Goal: Task Accomplishment & Management: Manage account settings

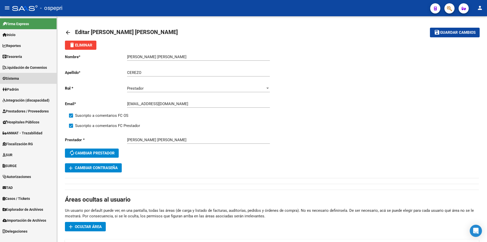
click at [13, 76] on span "Sistema" at bounding box center [11, 79] width 16 height 6
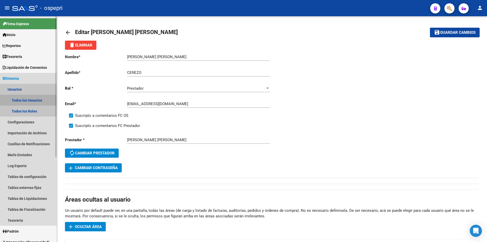
click at [24, 97] on link "Todos los Usuarios" at bounding box center [28, 100] width 57 height 11
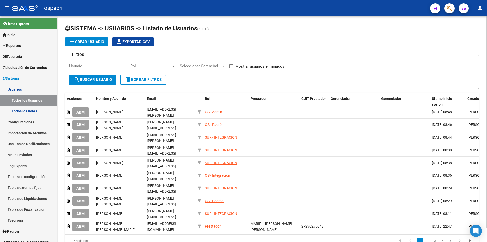
click at [113, 70] on div "Usuario" at bounding box center [97, 64] width 57 height 11
click at [114, 68] on input "Usuario" at bounding box center [97, 66] width 57 height 5
paste input "27314810967"
type input "27314810967"
click at [94, 82] on button "search Buscar Usuario" at bounding box center [92, 80] width 47 height 10
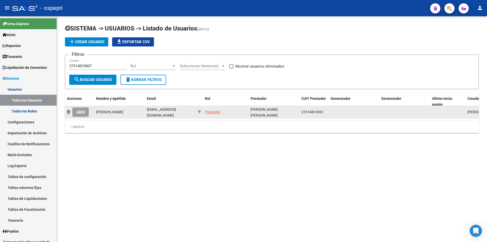
click at [84, 111] on span "ABM" at bounding box center [80, 112] width 8 height 5
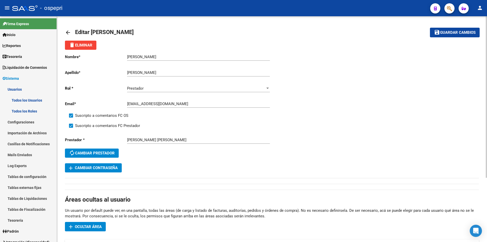
click at [163, 104] on input "[EMAIL_ADDRESS][DOMAIN_NAME]" at bounding box center [198, 104] width 143 height 5
click at [450, 35] on button "save Guardar cambios" at bounding box center [455, 32] width 50 height 9
click at [114, 167] on span "add Cambiar Contraseña" at bounding box center [93, 167] width 49 height 5
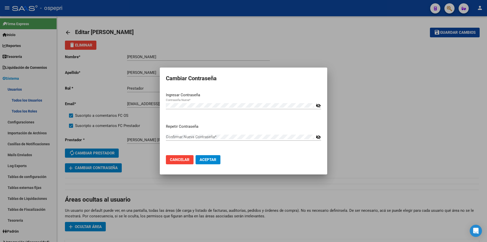
click at [318, 106] on mat-icon "visibility_off" at bounding box center [318, 106] width 5 height 6
drag, startPoint x: 322, startPoint y: 134, endPoint x: 319, endPoint y: 137, distance: 3.4
click at [322, 134] on mat-dialog-content "Ingresar Contraseña Contraseña Nueva * visibility Repetir Contraseña Confirmar …" at bounding box center [243, 119] width 167 height 63
click at [316, 139] on div "visibility_off" at bounding box center [317, 136] width 7 height 5
click at [317, 137] on mat-icon "visibility_off" at bounding box center [318, 137] width 5 height 6
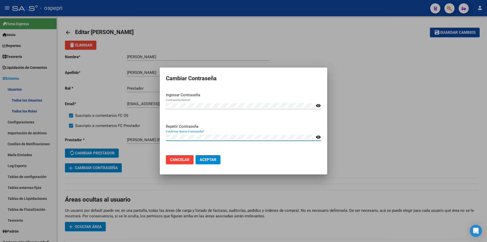
click at [203, 159] on span "Aceptar" at bounding box center [208, 159] width 17 height 5
